Goal: Check status: Check status

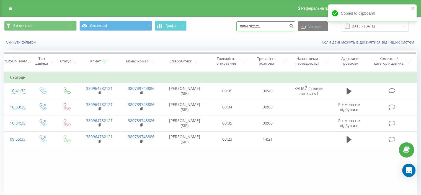
click at [259, 26] on input "0964782121" at bounding box center [265, 26] width 59 height 10
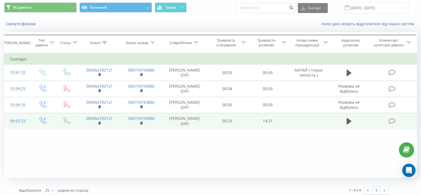
scroll to position [22, 0]
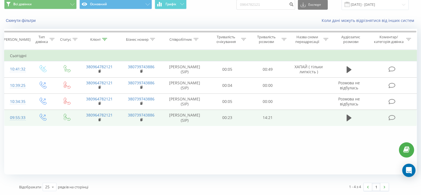
click at [390, 120] on icon at bounding box center [391, 118] width 7 height 6
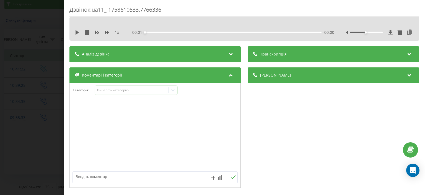
click at [13, 58] on div "Дзвінок : ua11_-1758610533.7766336 1 x - 00:01 00:00 00:00 Транскрипція Для AI-…" at bounding box center [212, 97] width 425 height 195
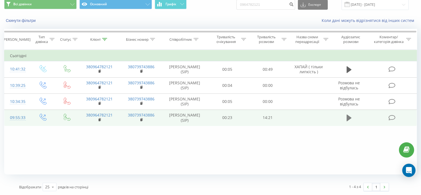
click at [350, 122] on icon at bounding box center [349, 118] width 5 height 8
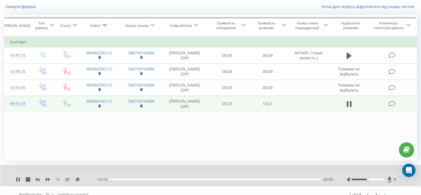
scroll to position [43, 0]
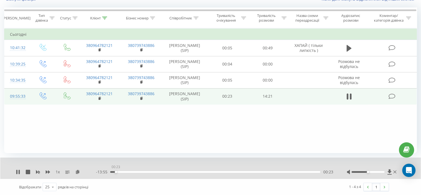
click at [116, 171] on div "00:23" at bounding box center [215, 172] width 210 height 2
drag, startPoint x: 122, startPoint y: 171, endPoint x: 144, endPoint y: 171, distance: 22.7
click at [141, 171] on div "01:23" at bounding box center [215, 172] width 210 height 2
click at [133, 171] on div "02:08" at bounding box center [215, 172] width 210 height 2
drag, startPoint x: 109, startPoint y: 172, endPoint x: 115, endPoint y: 171, distance: 6.1
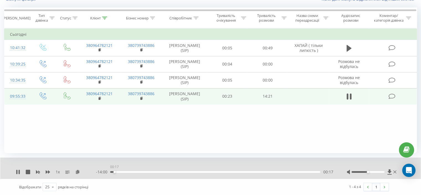
click at [115, 171] on div "00:17" at bounding box center [114, 172] width 2 height 2
drag, startPoint x: 115, startPoint y: 172, endPoint x: 123, endPoint y: 171, distance: 7.5
click at [123, 171] on div "00:51" at bounding box center [123, 172] width 2 height 2
drag, startPoint x: 123, startPoint y: 172, endPoint x: 126, endPoint y: 172, distance: 3.6
click at [124, 172] on div "00:52" at bounding box center [123, 172] width 2 height 2
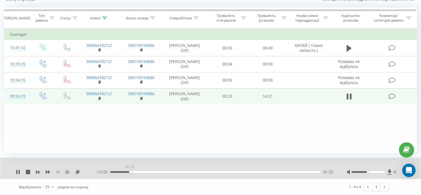
drag, startPoint x: 126, startPoint y: 171, endPoint x: 130, endPoint y: 171, distance: 3.9
click at [130, 171] on div "01:22" at bounding box center [130, 172] width 2 height 2
drag, startPoint x: 130, startPoint y: 171, endPoint x: 117, endPoint y: 172, distance: 12.3
click at [117, 172] on div "- 13:48 00:30 00:30" at bounding box center [214, 172] width 237 height 6
click at [118, 172] on div "- 13:46 00:32 00:32" at bounding box center [214, 172] width 237 height 6
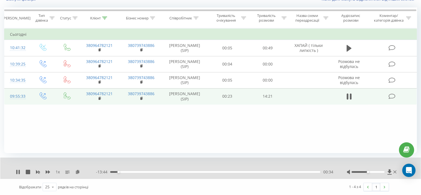
click at [117, 173] on div "- 13:44 00:34 00:34" at bounding box center [214, 172] width 237 height 6
click at [117, 172] on div "- 13:50 00:27 00:27" at bounding box center [214, 172] width 237 height 6
click at [117, 172] on div "00:27" at bounding box center [117, 172] width 2 height 2
click at [121, 171] on div "00:46" at bounding box center [215, 172] width 210 height 2
click at [16, 170] on icon at bounding box center [18, 171] width 4 height 4
